Goal: Transaction & Acquisition: Book appointment/travel/reservation

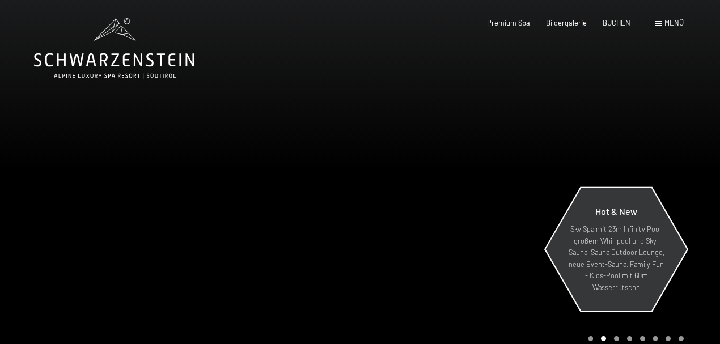
click at [623, 257] on p "Sky Spa mit 23m Infinity Pool, großem Whirlpool und Sky-Sauna, Sauna Outdoor Lo…" at bounding box center [616, 258] width 99 height 70
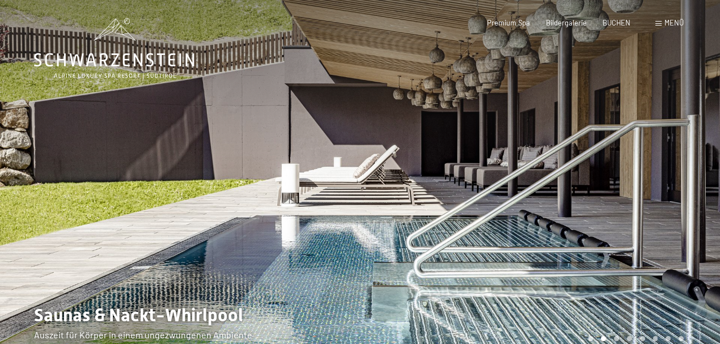
drag, startPoint x: 493, startPoint y: 221, endPoint x: 449, endPoint y: 102, distance: 127.3
click at [455, 128] on div at bounding box center [540, 184] width 360 height 369
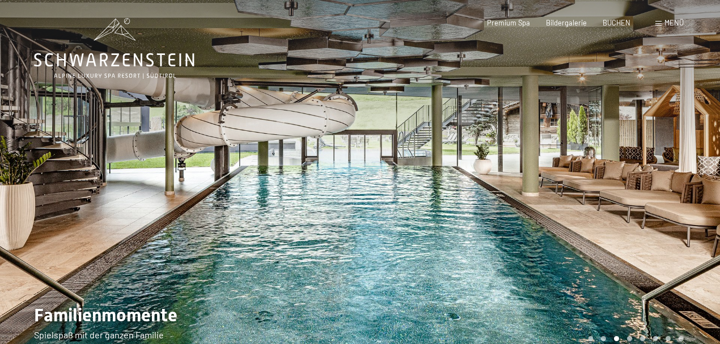
click at [491, 171] on div at bounding box center [540, 184] width 360 height 369
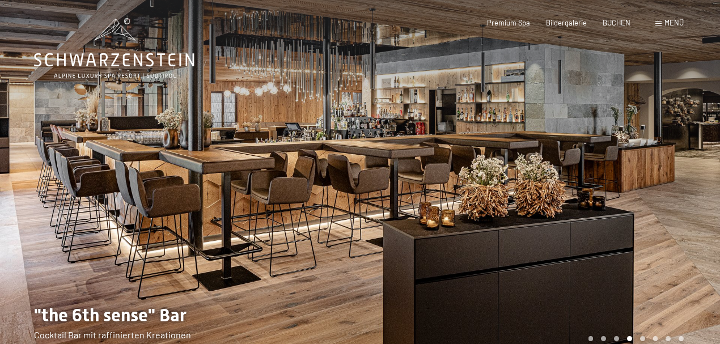
click at [491, 171] on div at bounding box center [540, 184] width 360 height 369
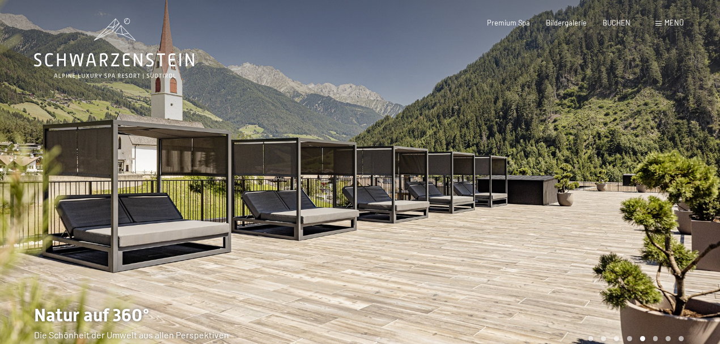
click at [491, 171] on div at bounding box center [540, 184] width 360 height 369
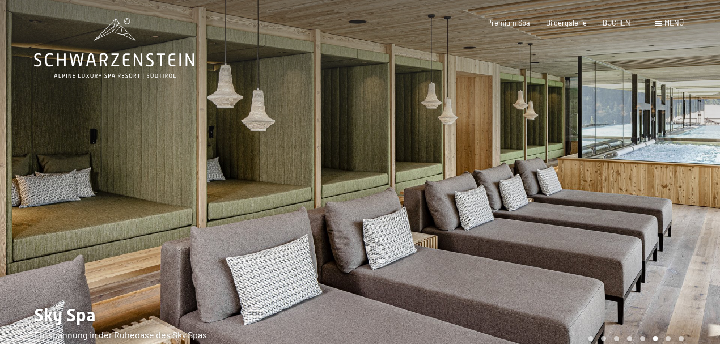
click at [491, 171] on div at bounding box center [540, 184] width 360 height 369
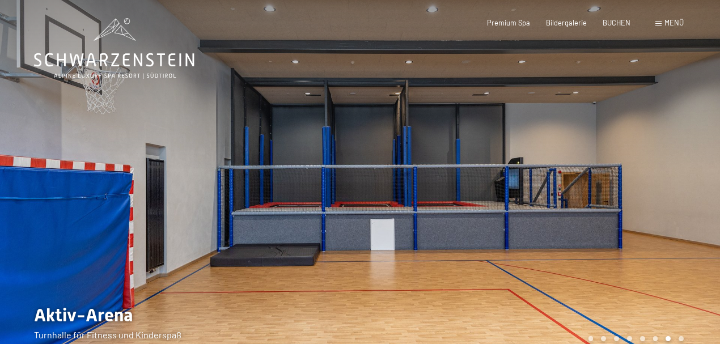
click at [491, 171] on div at bounding box center [540, 184] width 360 height 369
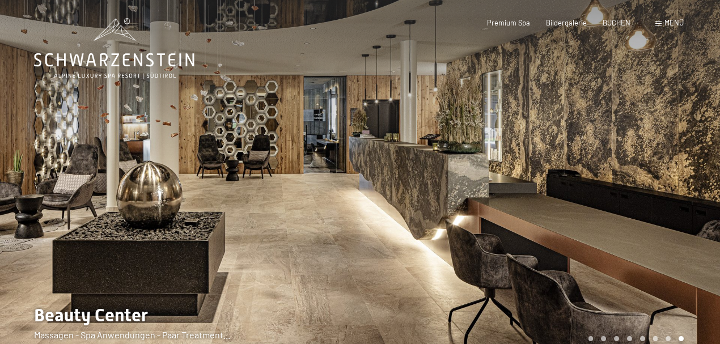
click at [491, 171] on div at bounding box center [540, 184] width 360 height 369
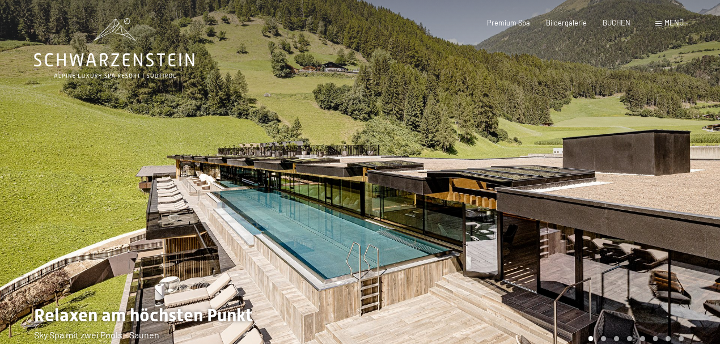
click at [491, 171] on div at bounding box center [540, 184] width 360 height 369
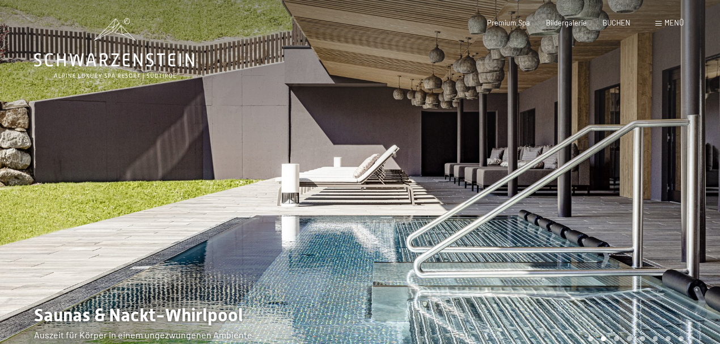
click at [491, 171] on div at bounding box center [540, 184] width 360 height 369
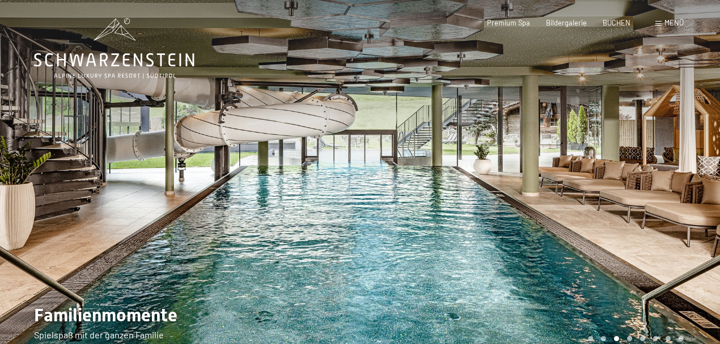
click at [491, 171] on div at bounding box center [540, 184] width 360 height 369
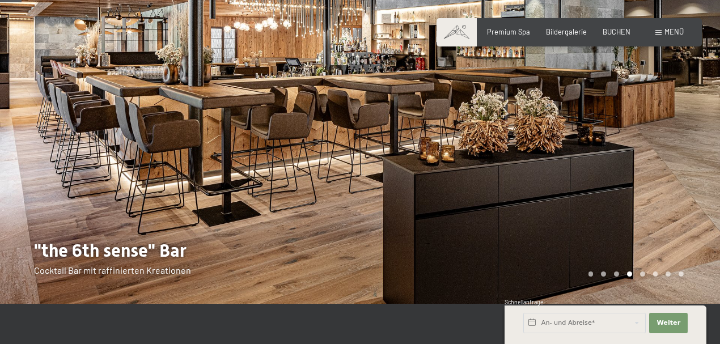
scroll to position [113, 0]
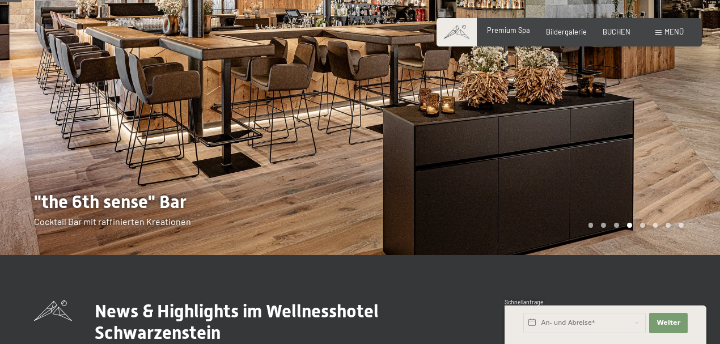
click at [518, 29] on span "Premium Spa" at bounding box center [508, 30] width 43 height 9
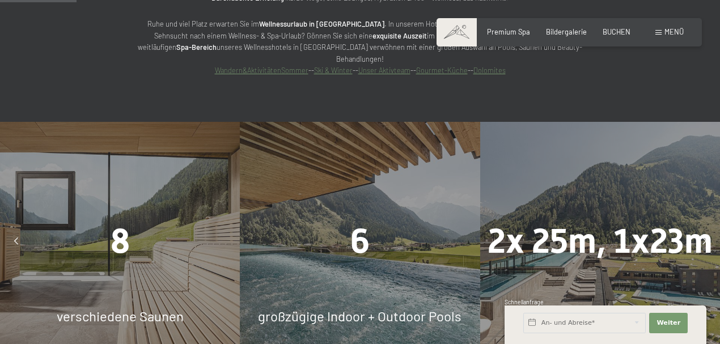
scroll to position [718, 0]
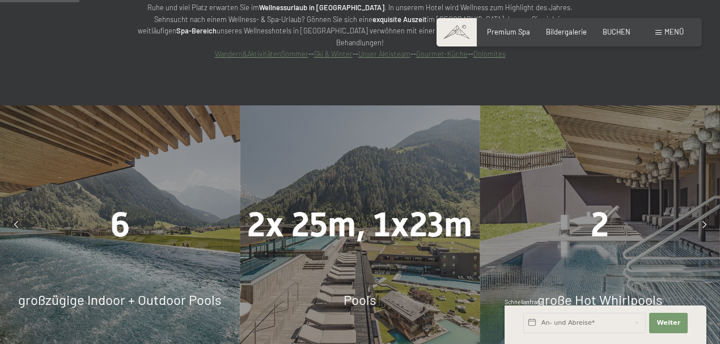
click at [594, 229] on div "2 große Hot Whirlpools" at bounding box center [600, 225] width 240 height 240
click at [612, 31] on span "BUCHEN" at bounding box center [617, 30] width 28 height 9
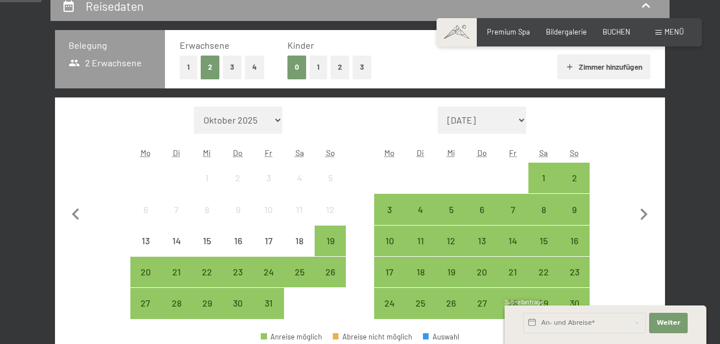
scroll to position [227, 0]
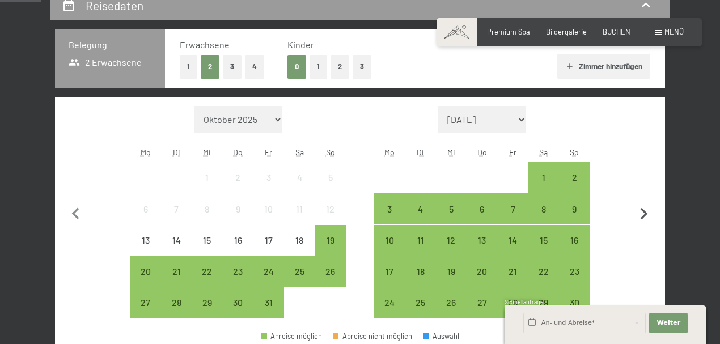
click at [638, 214] on icon "button" at bounding box center [644, 214] width 24 height 24
select select "2025-11-01"
select select "2025-12-01"
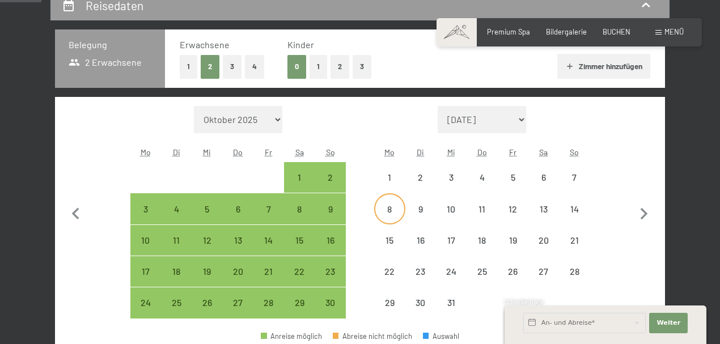
click at [383, 208] on div "8" at bounding box center [389, 219] width 28 height 28
select select "2025-11-01"
select select "2025-12-01"
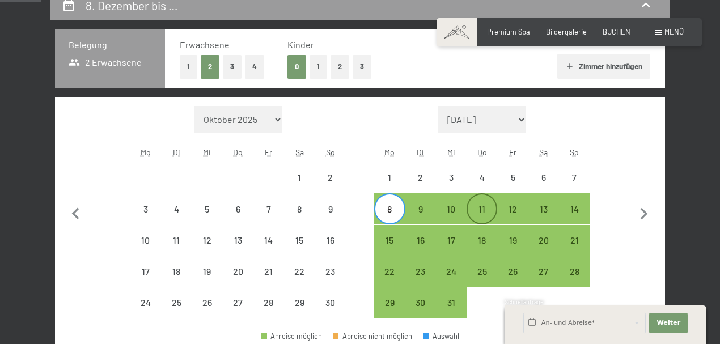
click at [485, 208] on div "11" at bounding box center [482, 219] width 28 height 28
select select "2025-11-01"
select select "2025-12-01"
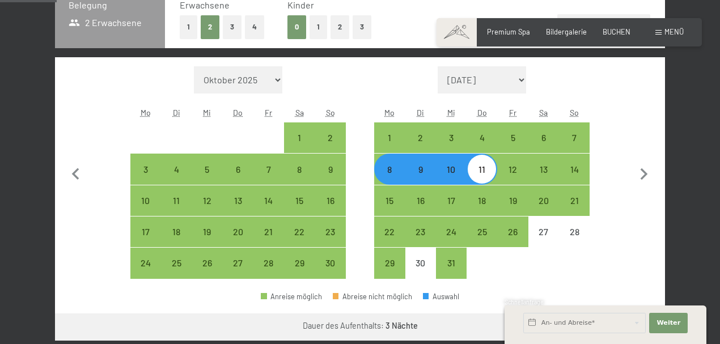
scroll to position [340, 0]
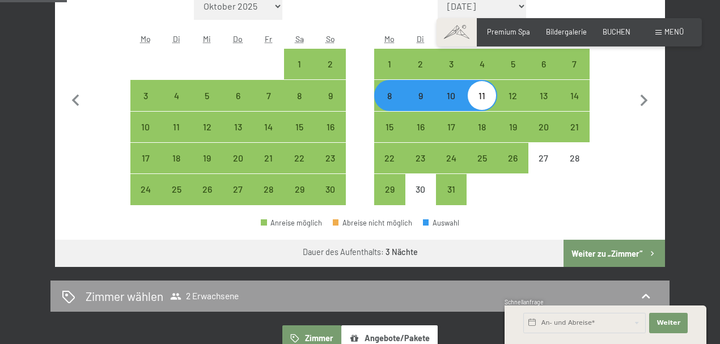
click at [630, 257] on button "Weiter zu „Zimmer“" at bounding box center [615, 253] width 102 height 27
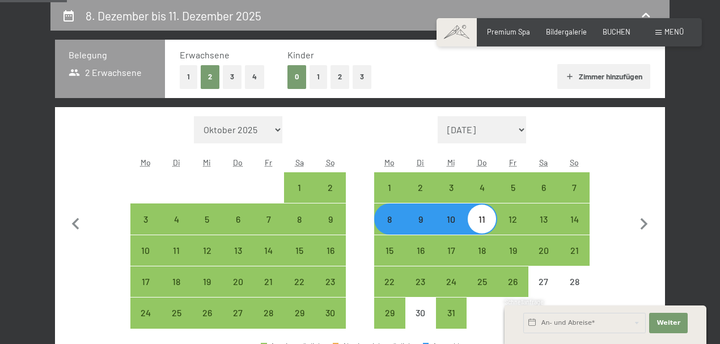
select select "2025-11-01"
select select "2025-12-01"
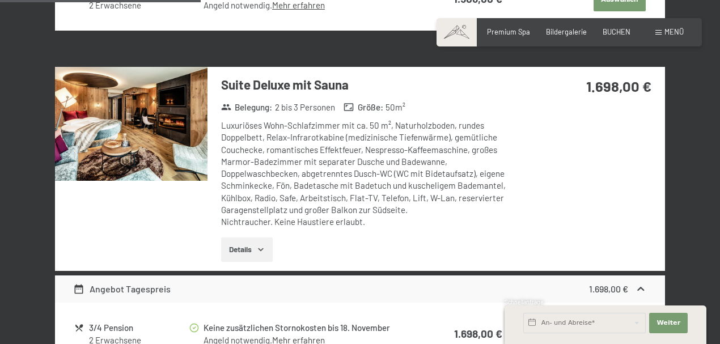
scroll to position [821, 0]
